Goal: Task Accomplishment & Management: Manage account settings

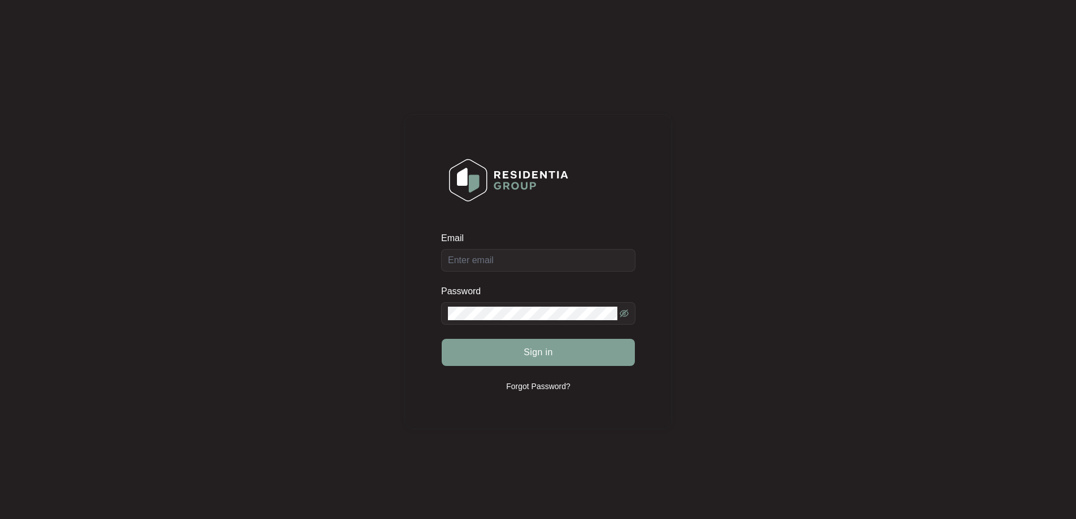
click at [537, 264] on div "Email" at bounding box center [538, 252] width 194 height 40
click at [533, 269] on input "Email" at bounding box center [538, 260] width 194 height 23
type input "[EMAIL_ADDRESS][DOMAIN_NAME]"
click at [562, 340] on button "Sign in" at bounding box center [538, 352] width 193 height 27
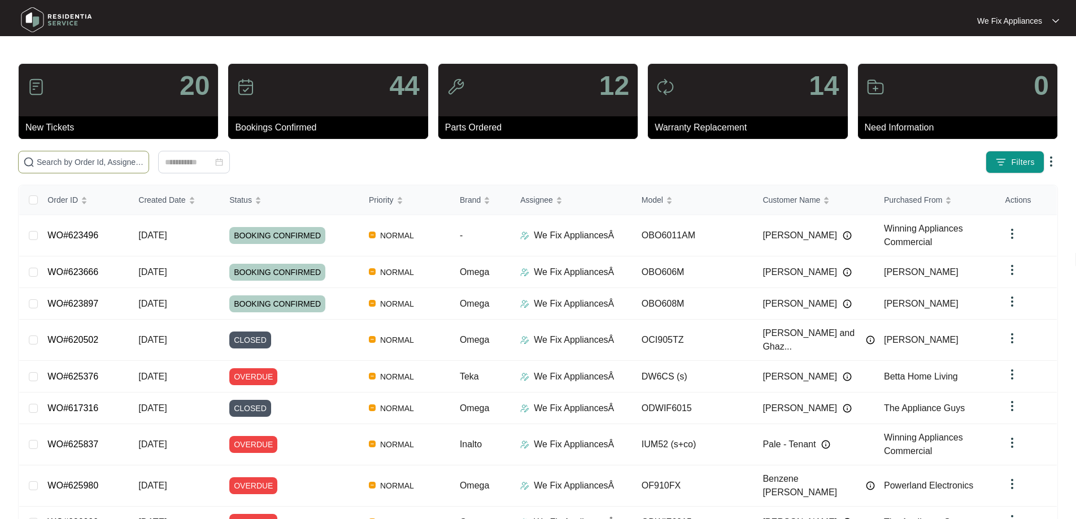
paste input "627015"
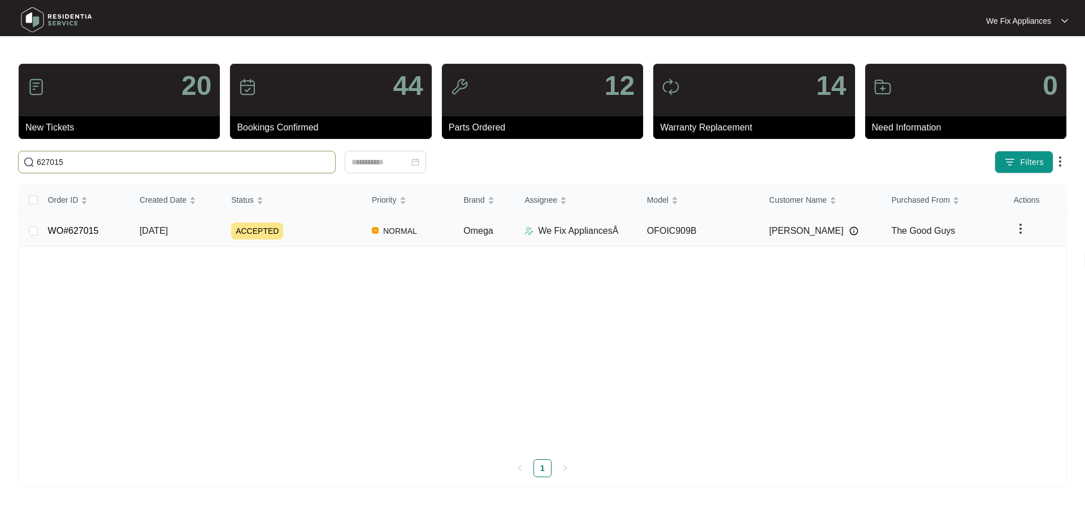
type input "627015"
click at [81, 223] on td "WO#627015" at bounding box center [85, 231] width 92 height 32
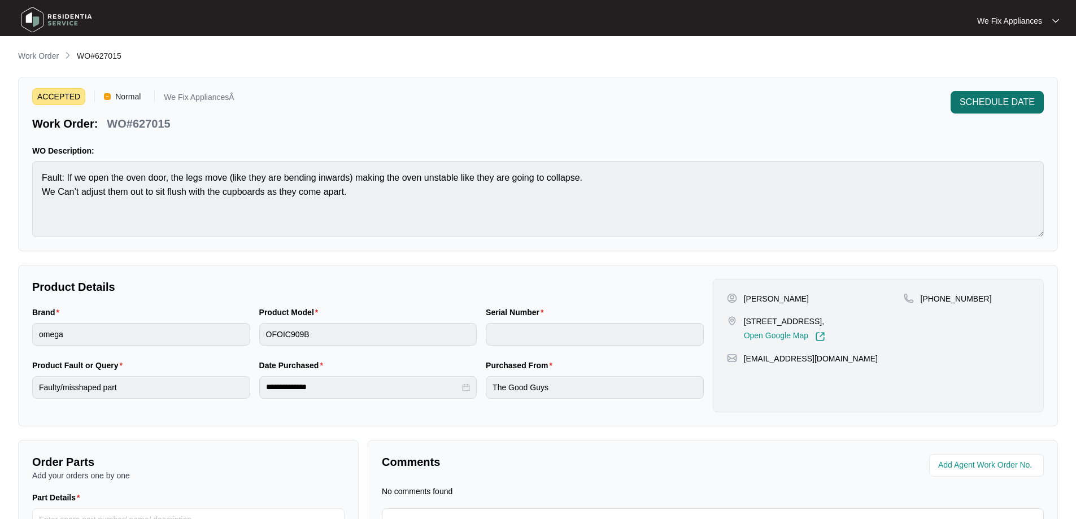
click at [993, 100] on span "SCHEDULE DATE" at bounding box center [997, 102] width 75 height 14
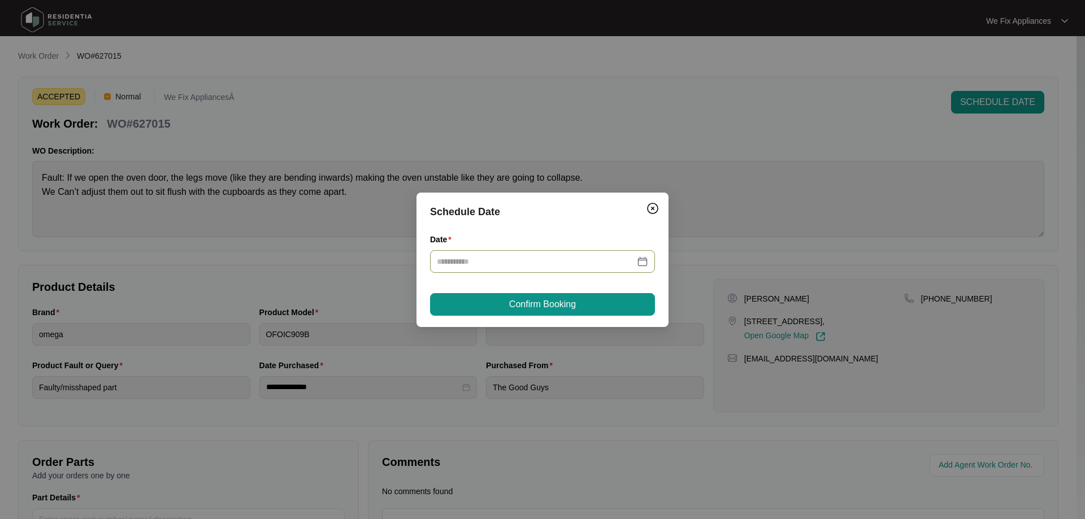
click at [557, 268] on div at bounding box center [542, 261] width 225 height 23
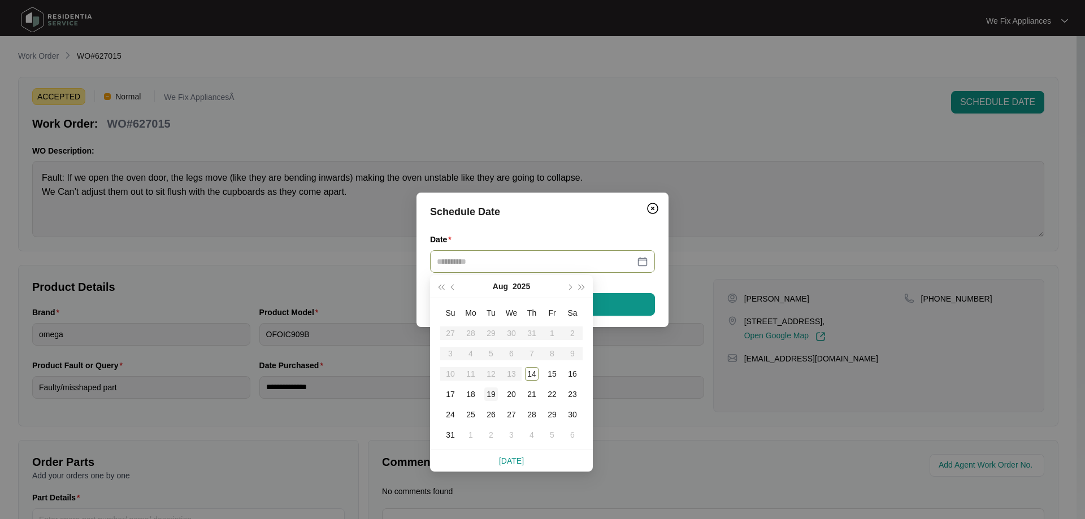
click at [494, 390] on div "19" at bounding box center [491, 395] width 14 height 14
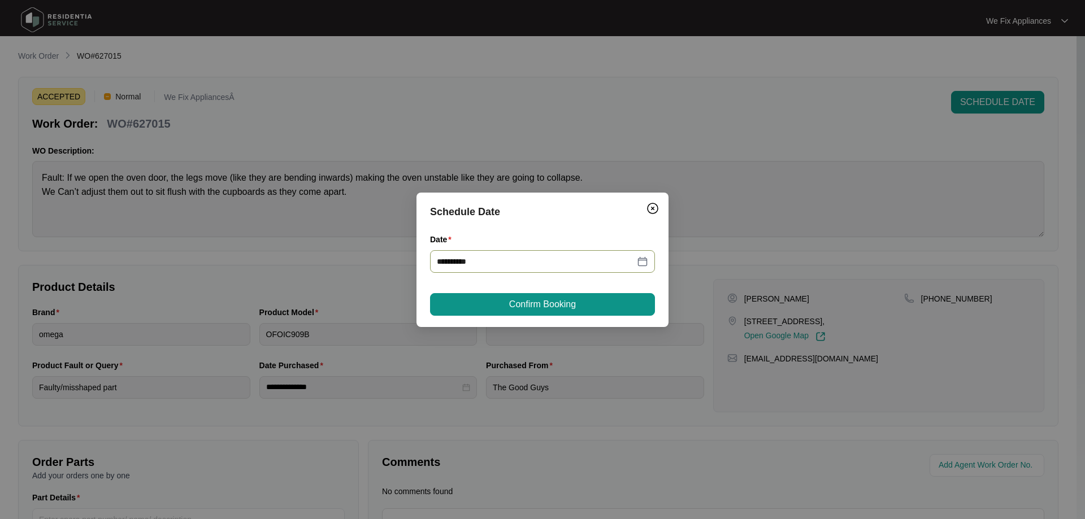
type input "**********"
click at [562, 294] on button "Confirm Booking" at bounding box center [542, 304] width 225 height 23
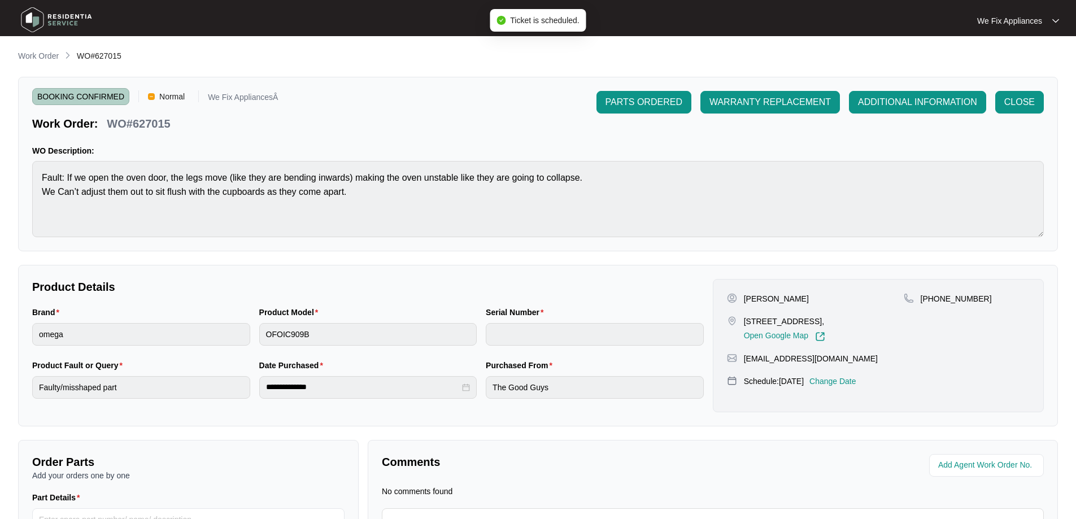
click at [73, 13] on img at bounding box center [56, 20] width 79 height 34
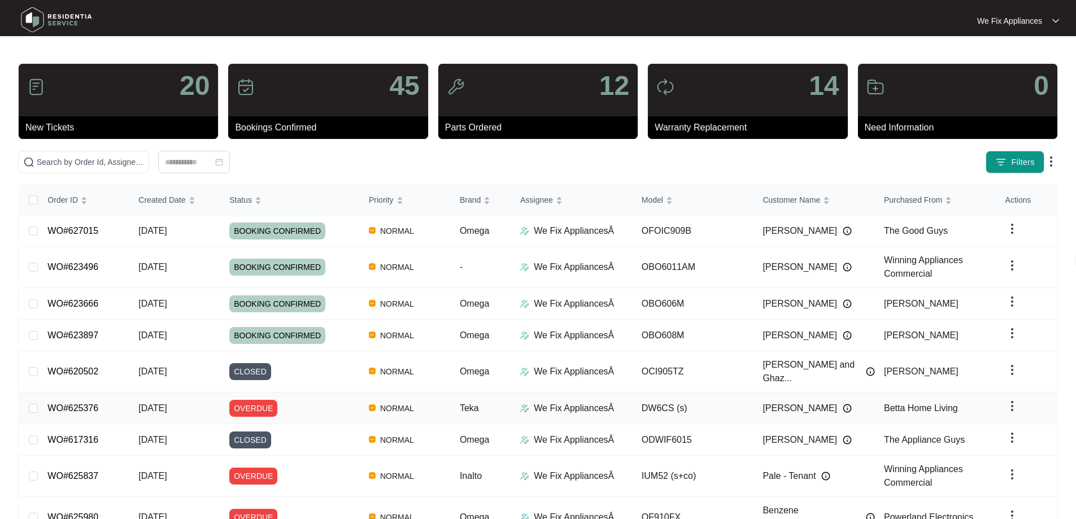
scroll to position [82, 0]
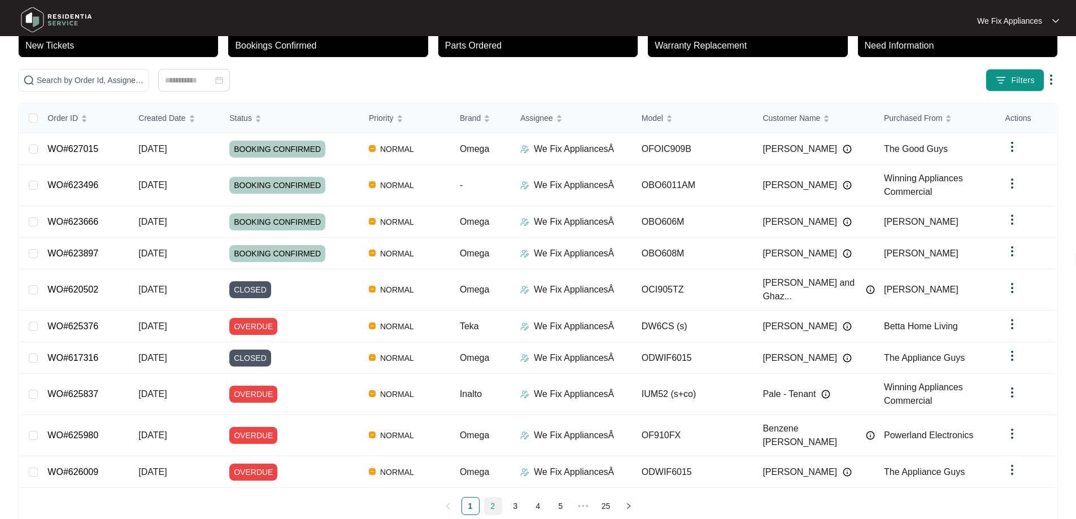
drag, startPoint x: 494, startPoint y: 485, endPoint x: 488, endPoint y: 489, distance: 7.7
click at [488, 498] on link "2" at bounding box center [493, 506] width 17 height 17
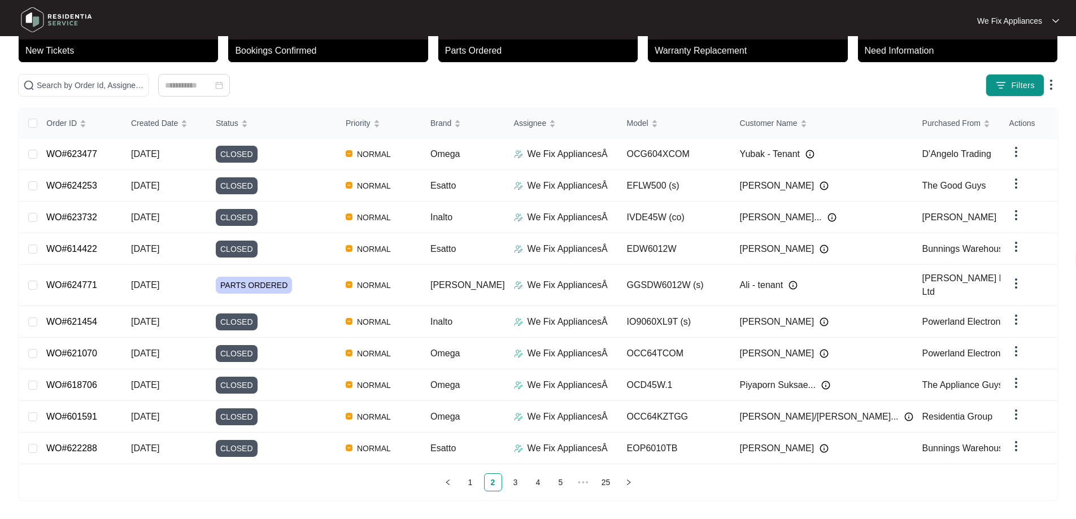
scroll to position [62, 0]
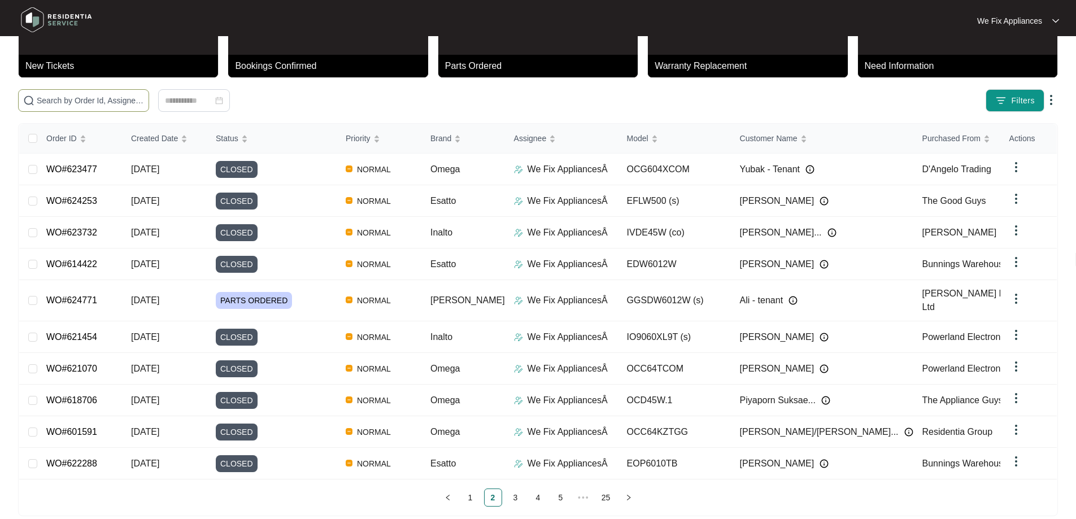
paste input "623666"
type input "623666"
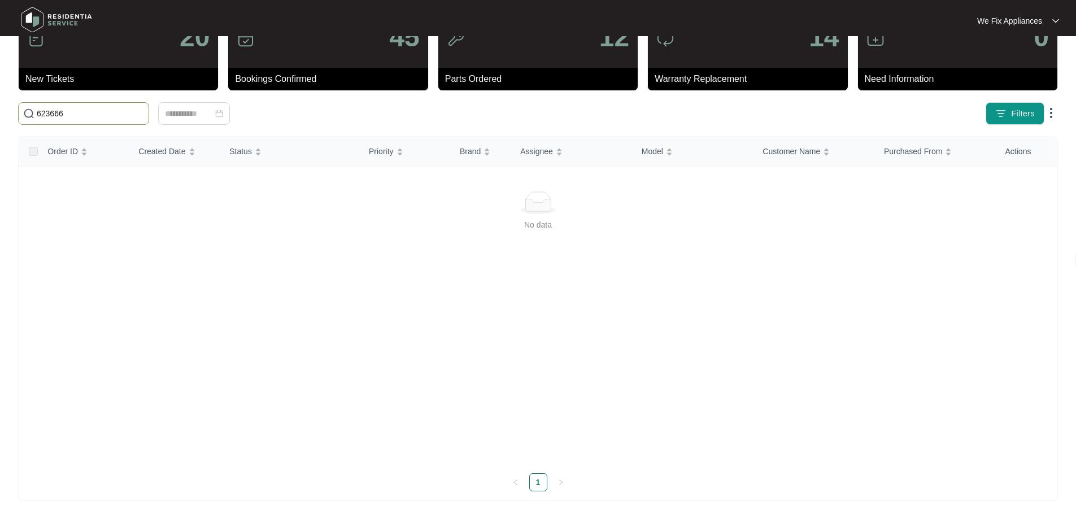
scroll to position [0, 0]
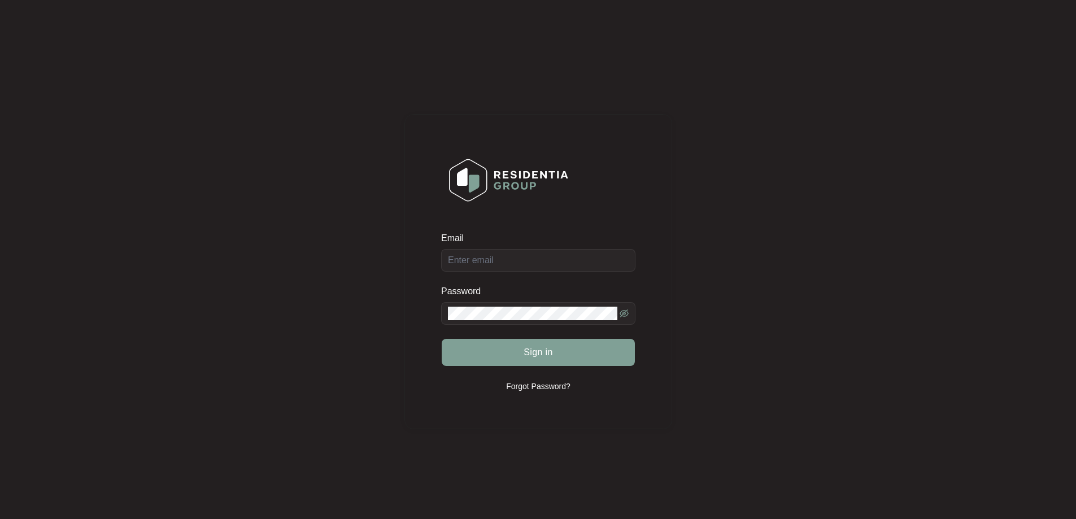
click at [540, 266] on div "Email" at bounding box center [538, 252] width 194 height 40
click at [549, 260] on div "Email" at bounding box center [538, 252] width 194 height 40
click at [535, 259] on input "Email" at bounding box center [538, 260] width 194 height 23
type input "[EMAIL_ADDRESS][DOMAIN_NAME]"
click at [503, 322] on span at bounding box center [538, 313] width 194 height 23
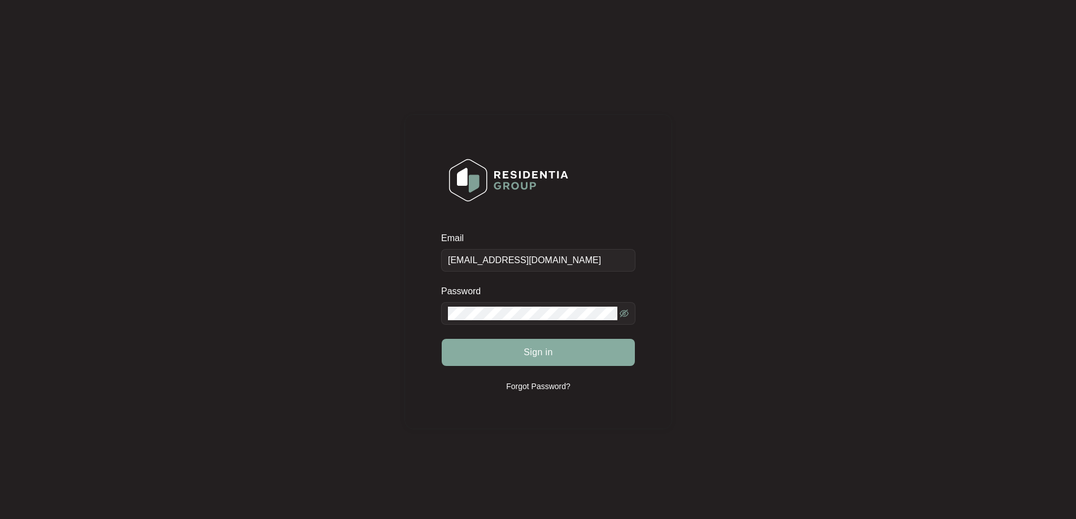
click at [524, 347] on span "Sign in" at bounding box center [538, 353] width 29 height 14
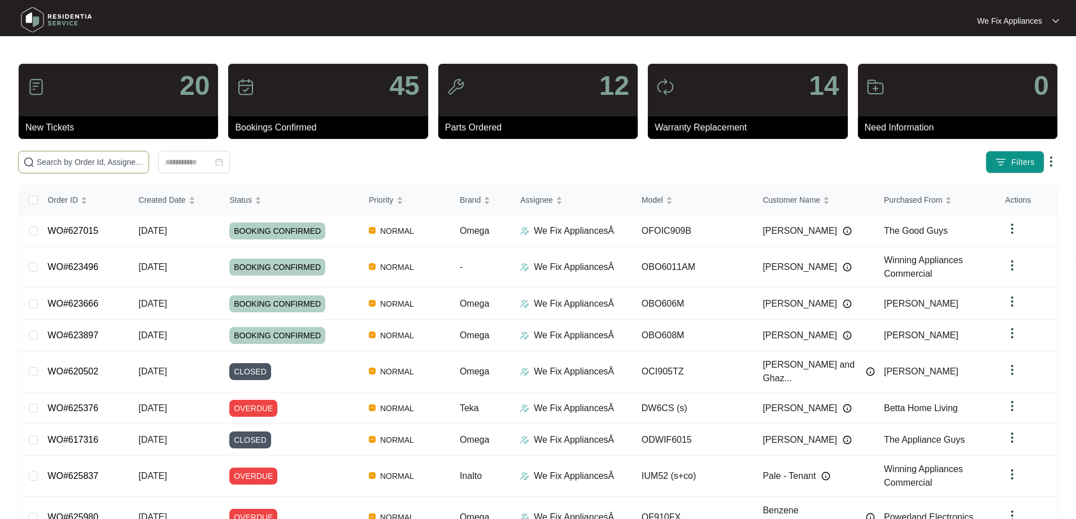
paste input "623666"
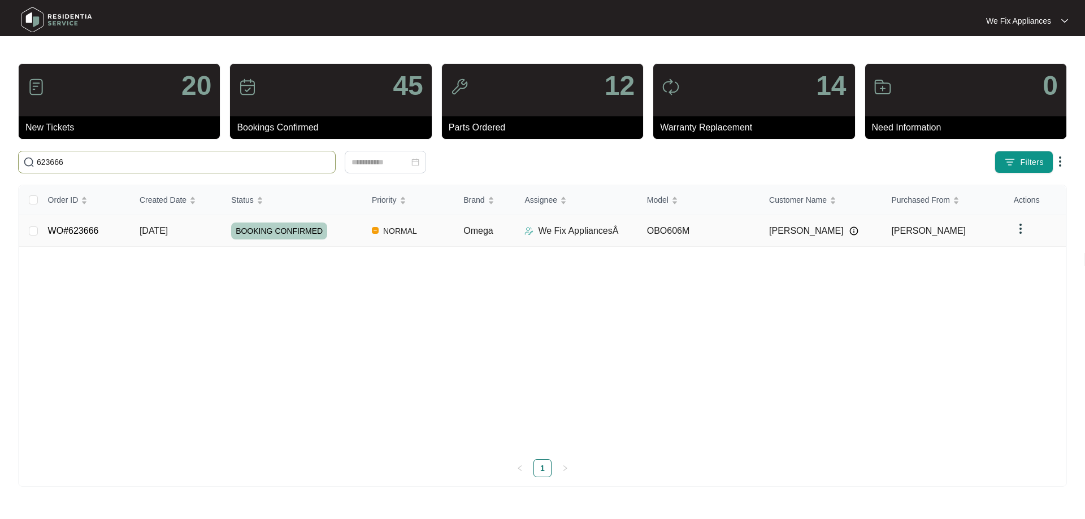
type input "623666"
click at [77, 231] on link "WO#623666" at bounding box center [73, 231] width 51 height 10
